Goal: Information Seeking & Learning: Compare options

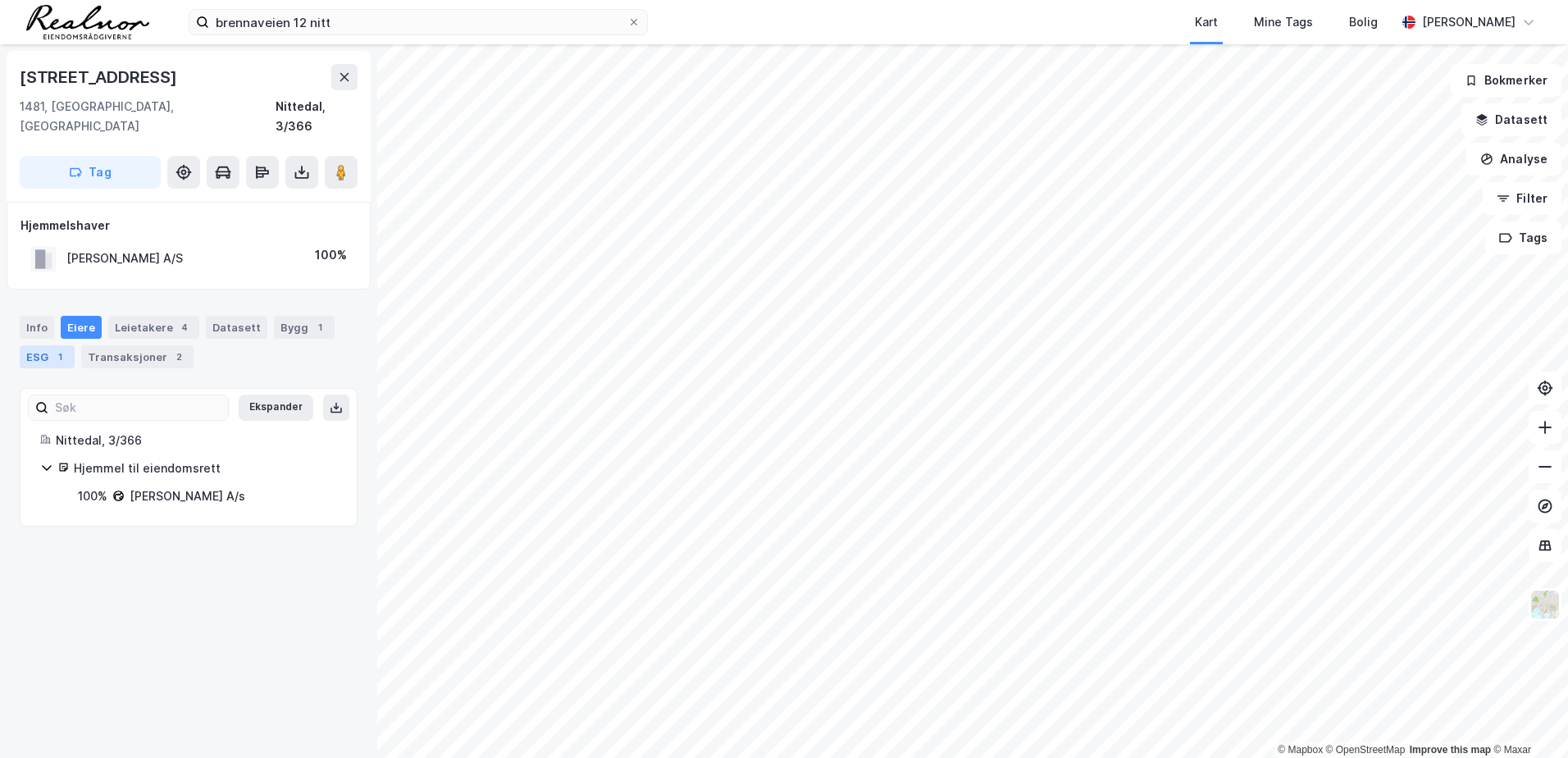
click at [39, 345] on div "ESG 1" at bounding box center [47, 357] width 55 height 23
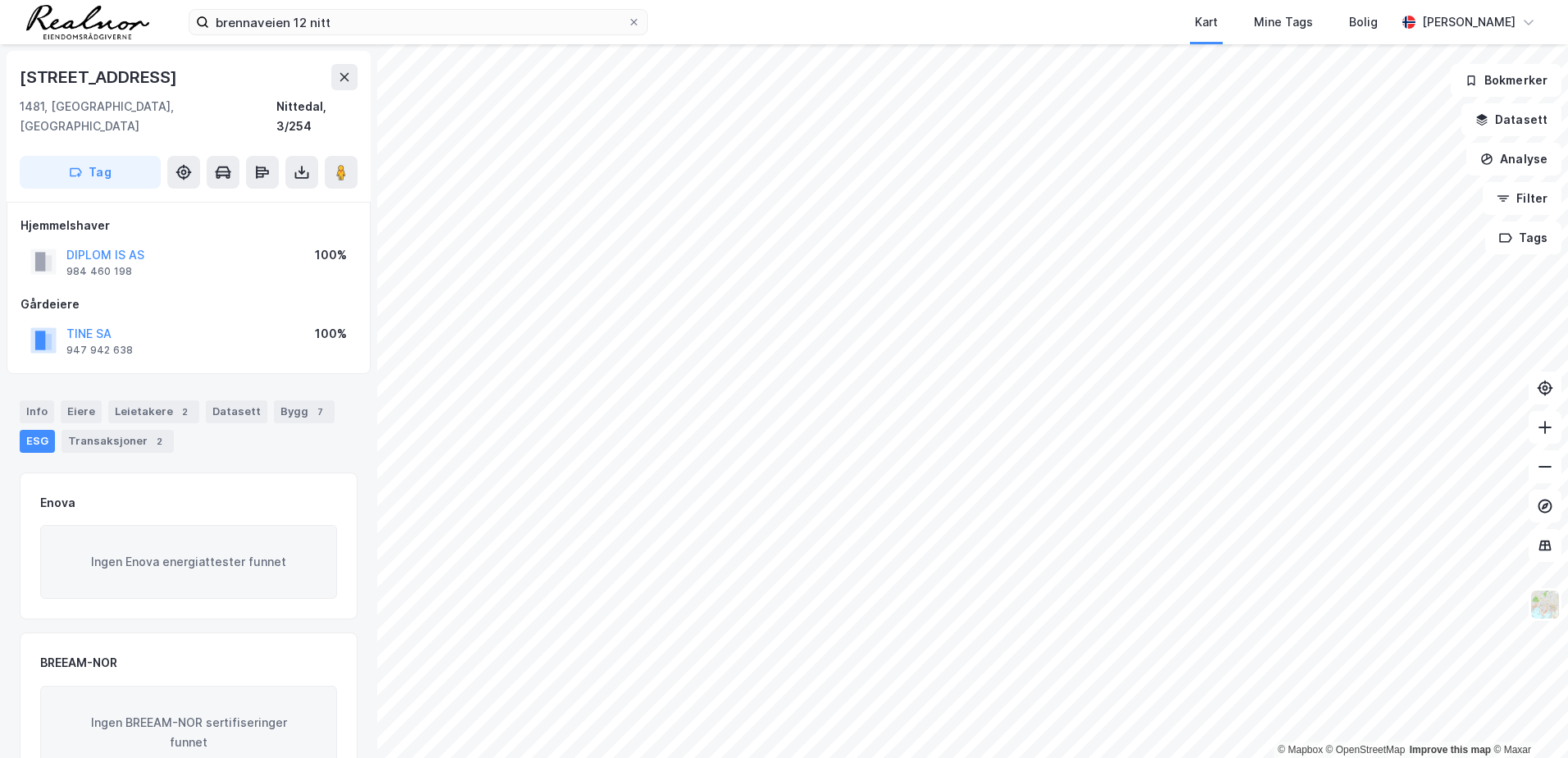
click at [40, 430] on div "ESG" at bounding box center [37, 441] width 35 height 23
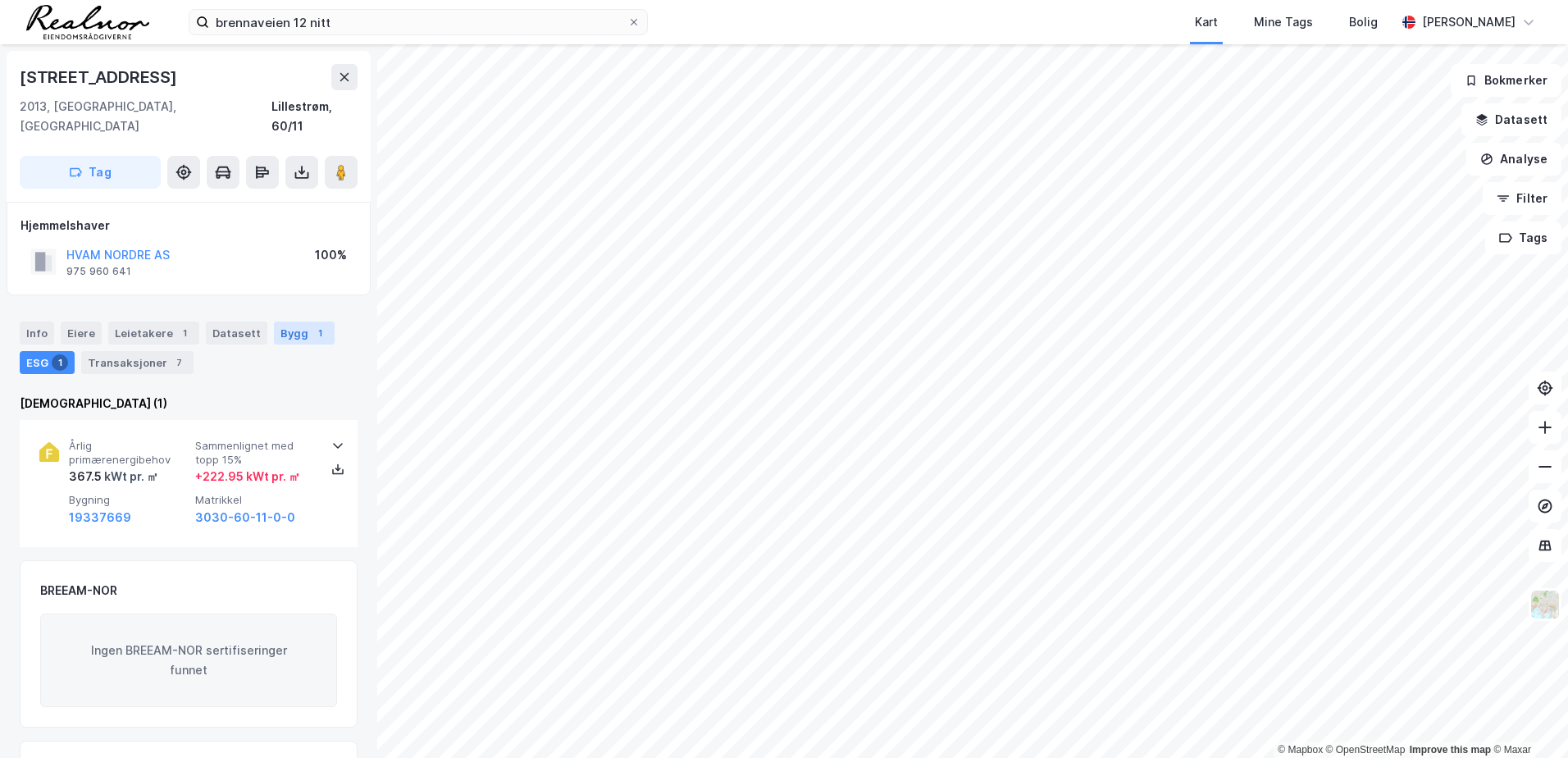
click at [294, 321] on div "Bygg 1" at bounding box center [304, 333] width 61 height 23
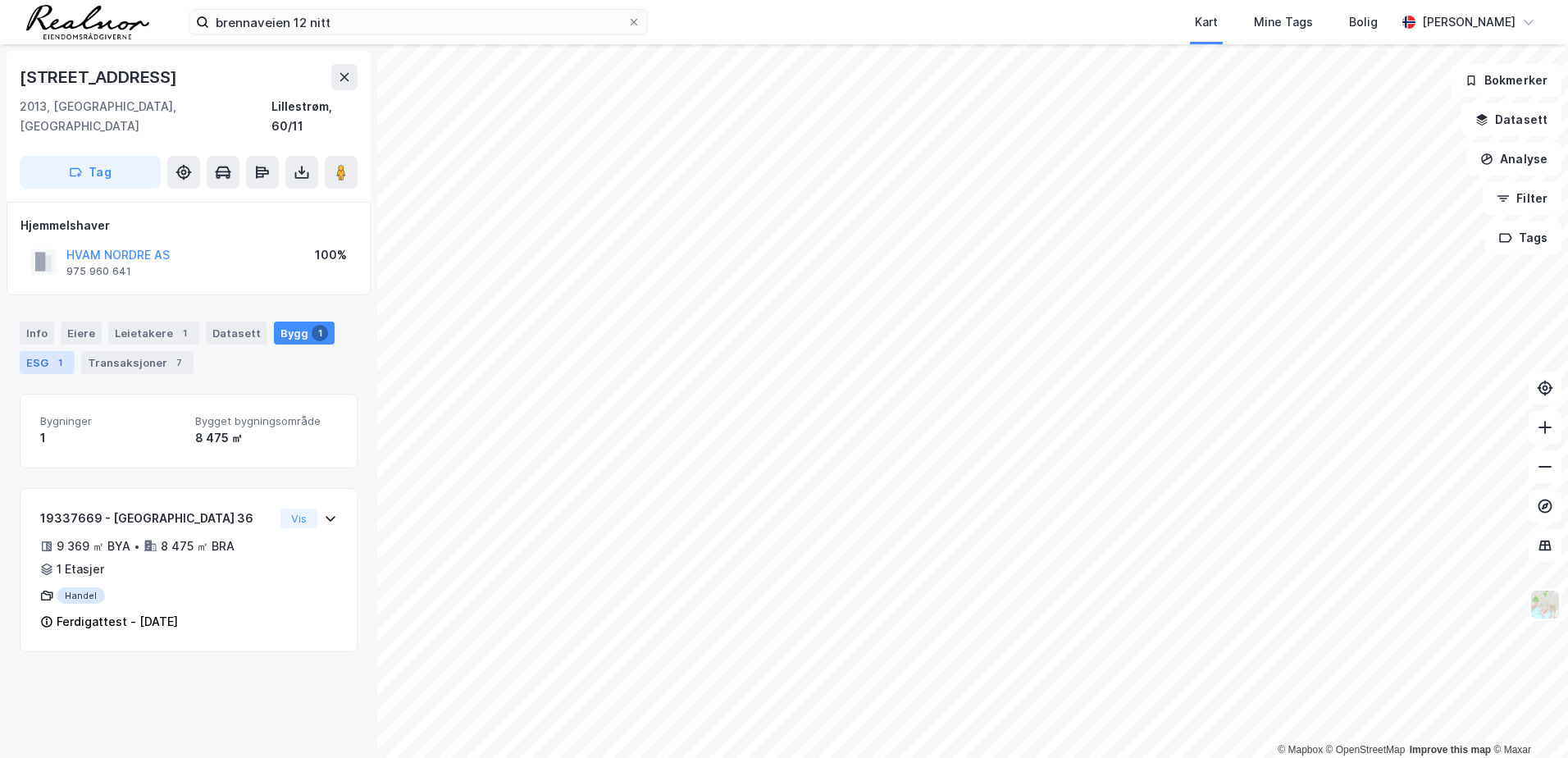
click at [33, 351] on div "ESG 1" at bounding box center [47, 363] width 55 height 23
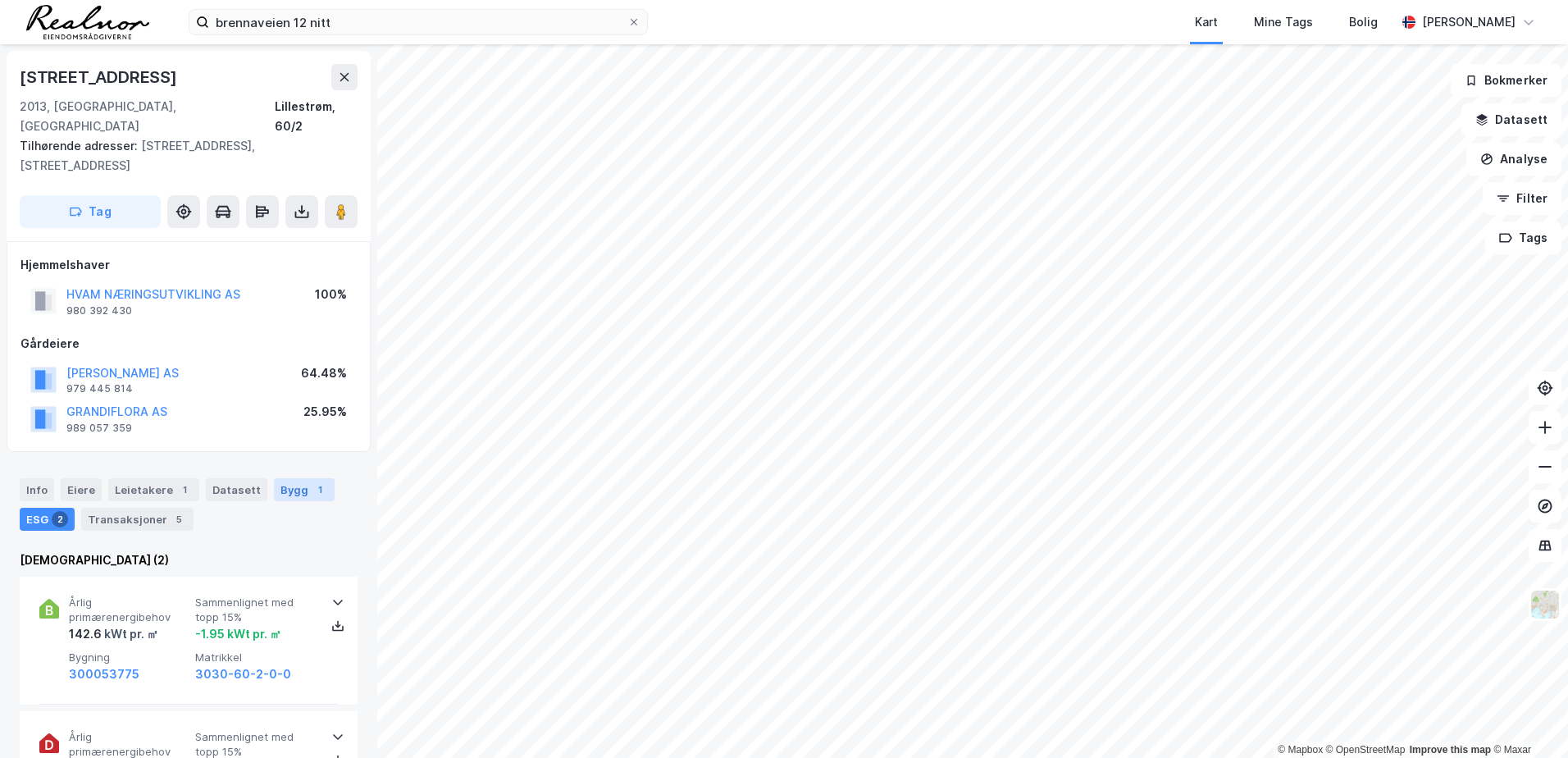
click at [287, 450] on div "Bygg 1" at bounding box center [304, 489] width 61 height 23
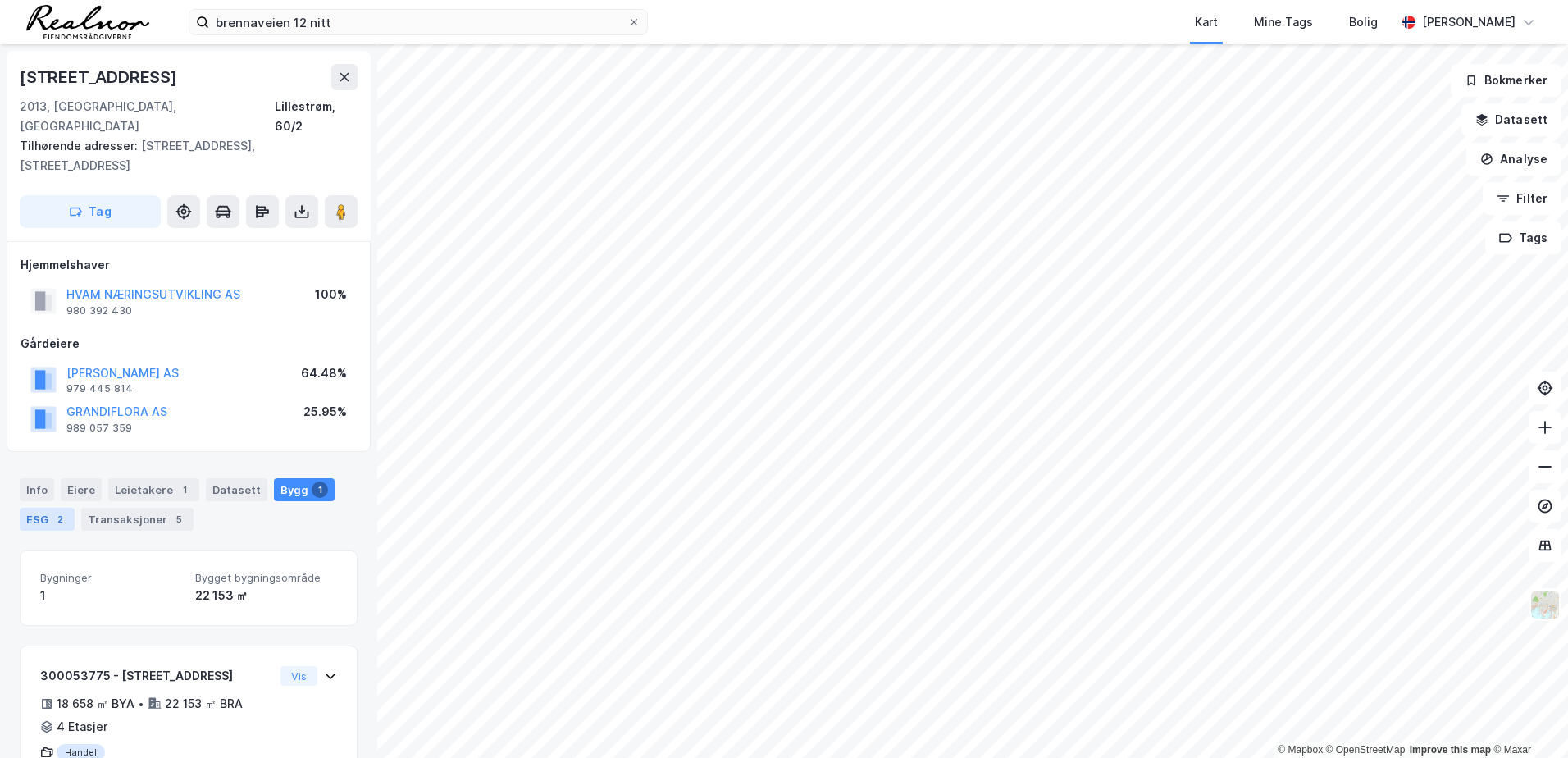
click at [44, 450] on div "ESG 2" at bounding box center [47, 519] width 55 height 23
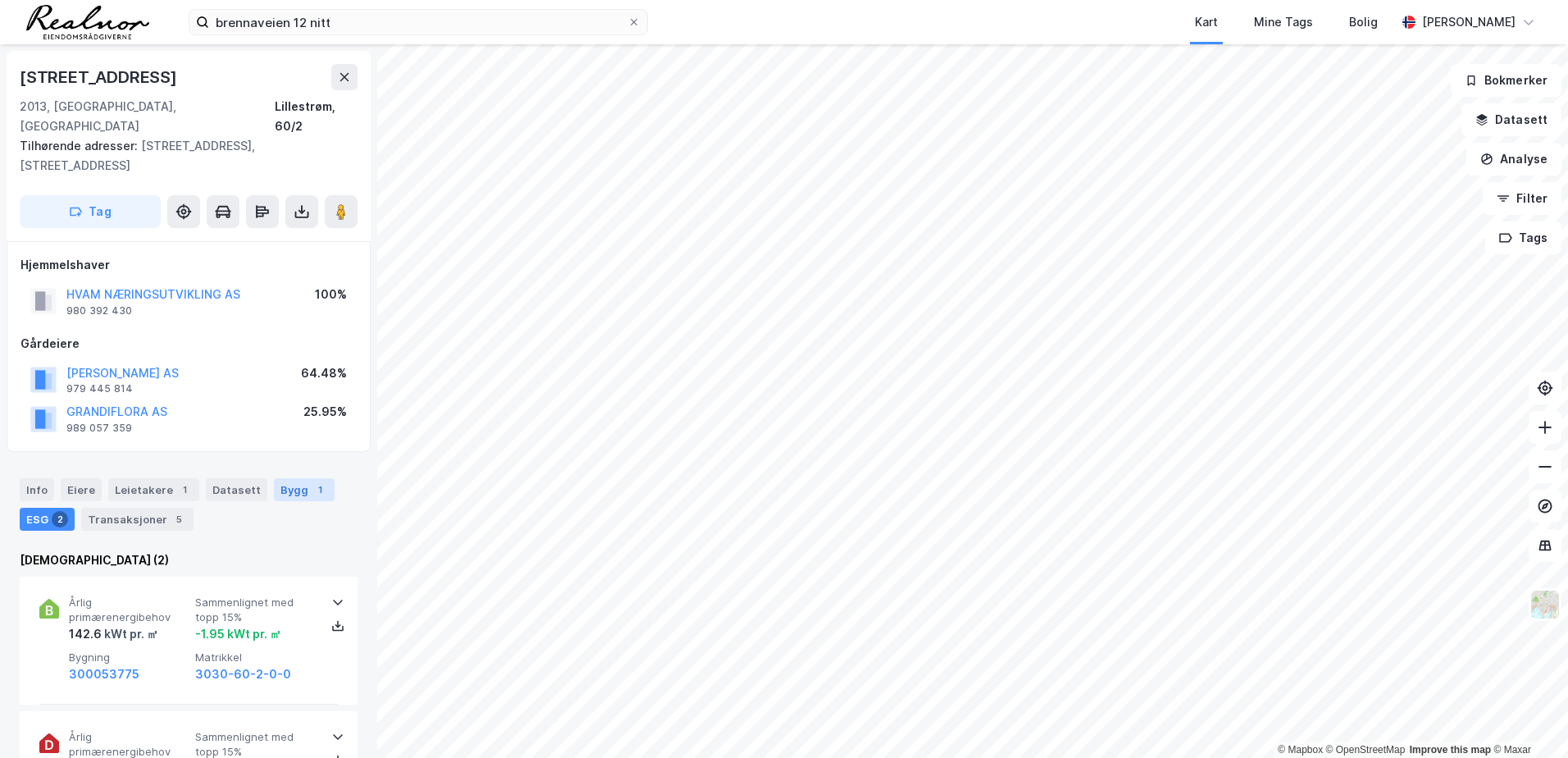
click at [277, 450] on div "Bygg 1" at bounding box center [304, 489] width 61 height 23
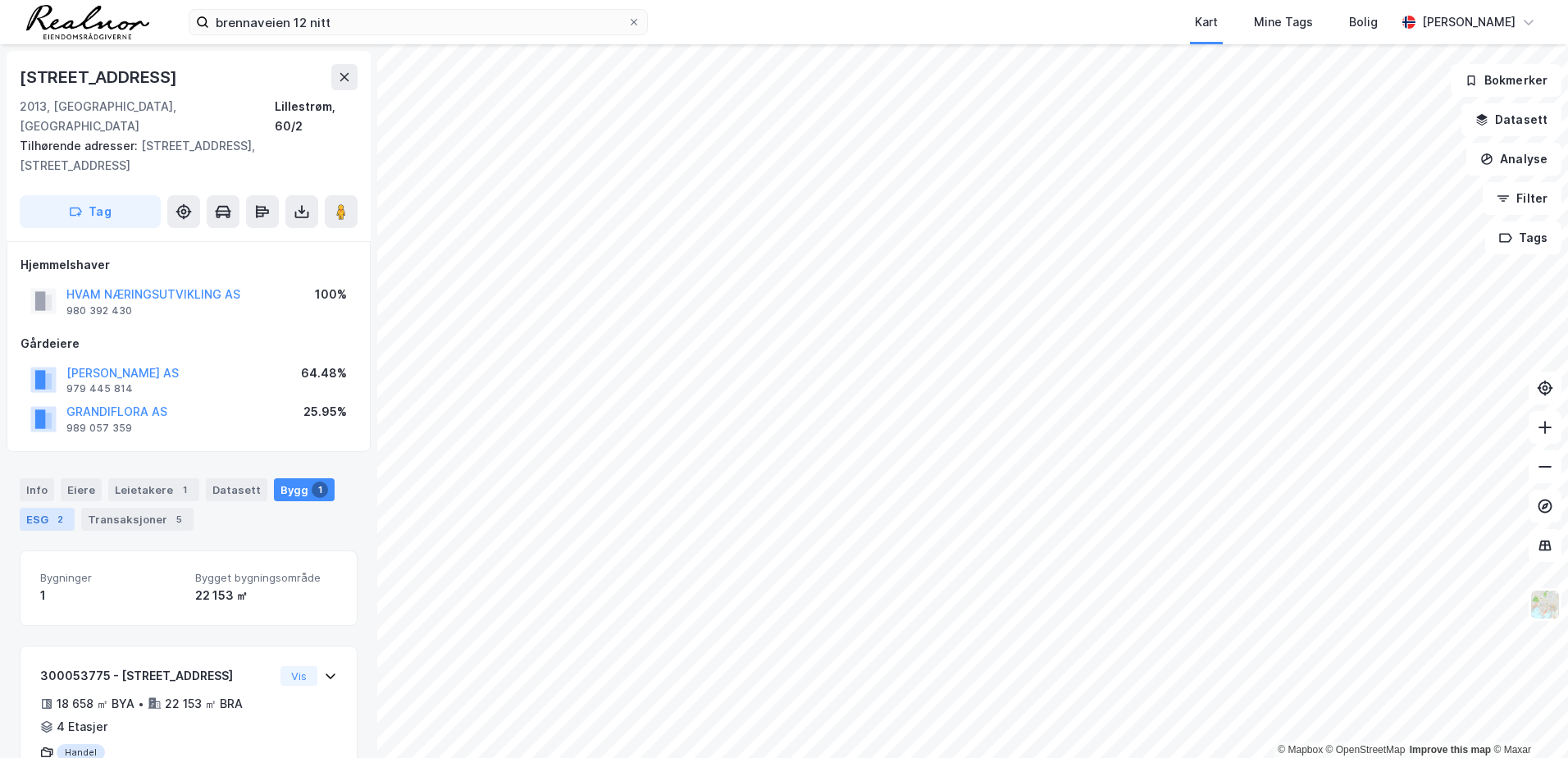
click at [42, 450] on div "ESG 2" at bounding box center [47, 519] width 55 height 23
